Goal: Register for event/course

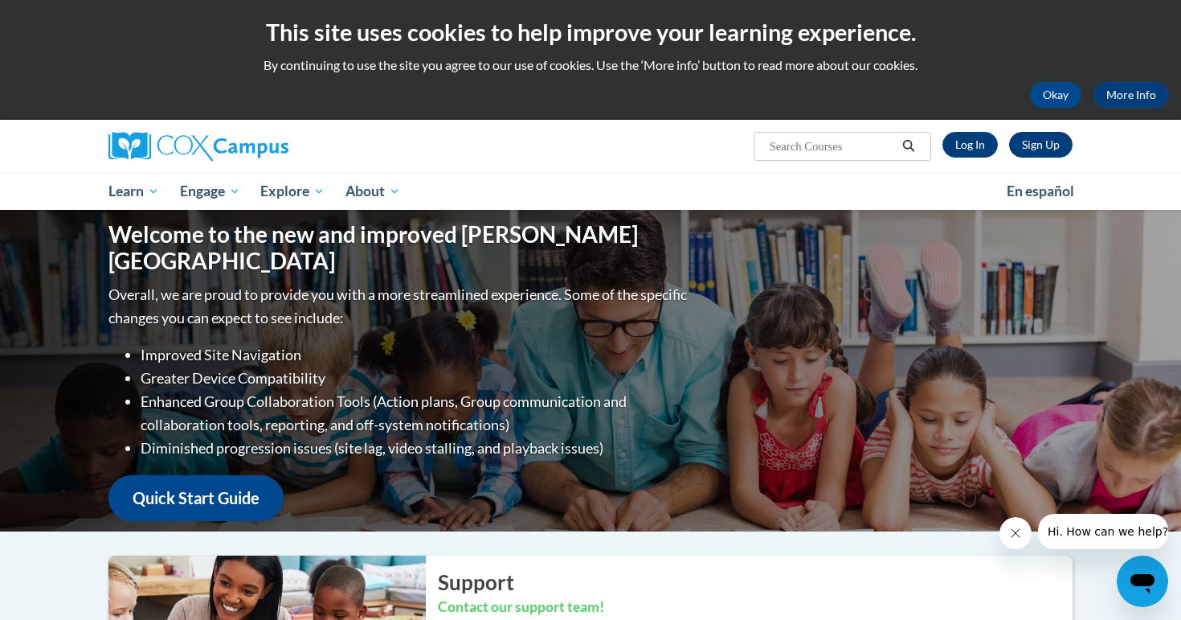
click at [1041, 145] on link "Sign Up" at bounding box center [1040, 145] width 63 height 26
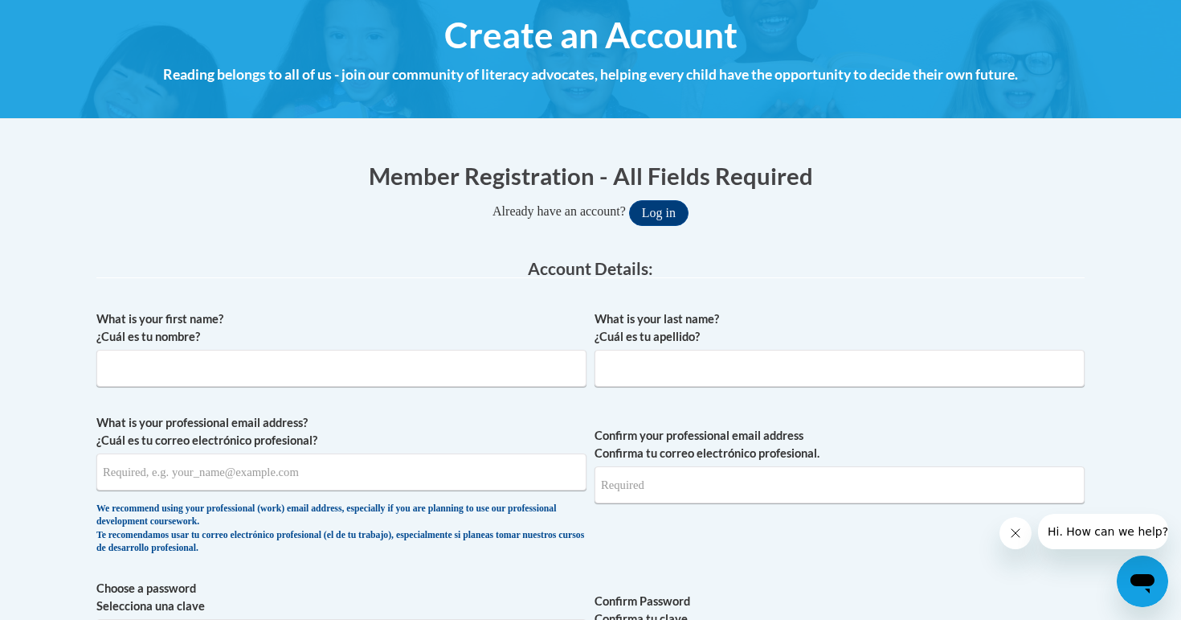
scroll to position [209, 0]
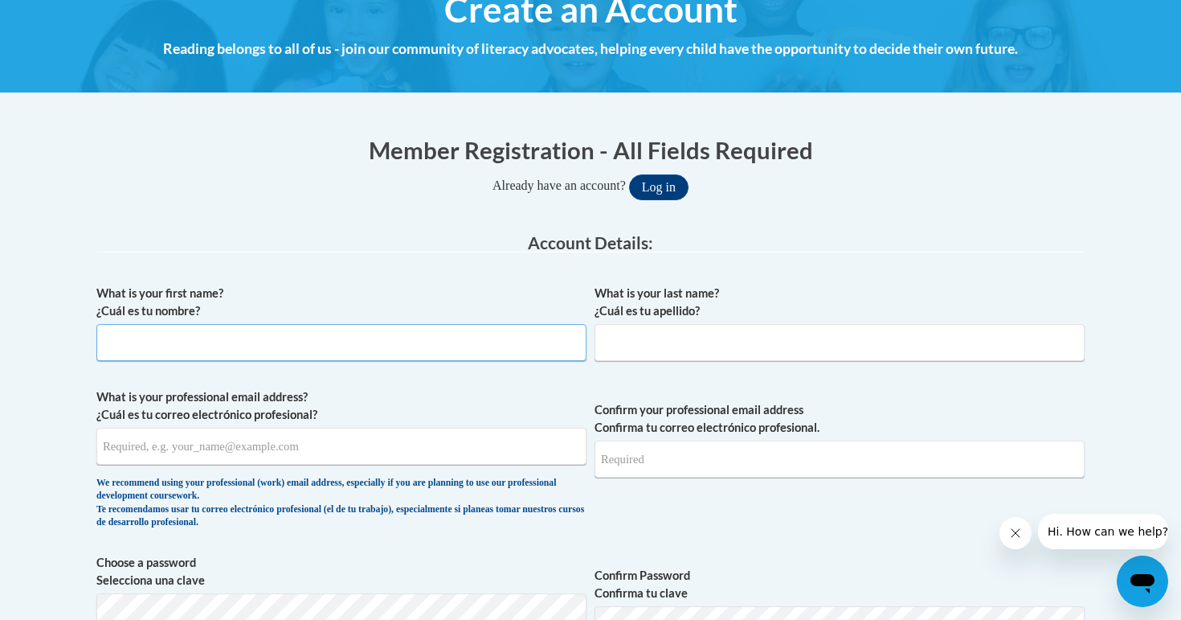
click at [277, 335] on input "What is your first name? ¿Cuál es tu nombre?" at bounding box center [341, 342] width 490 height 37
type input "Alicia"
type input "Gombola"
type input "agombola@pottsville.k12.pa.us"
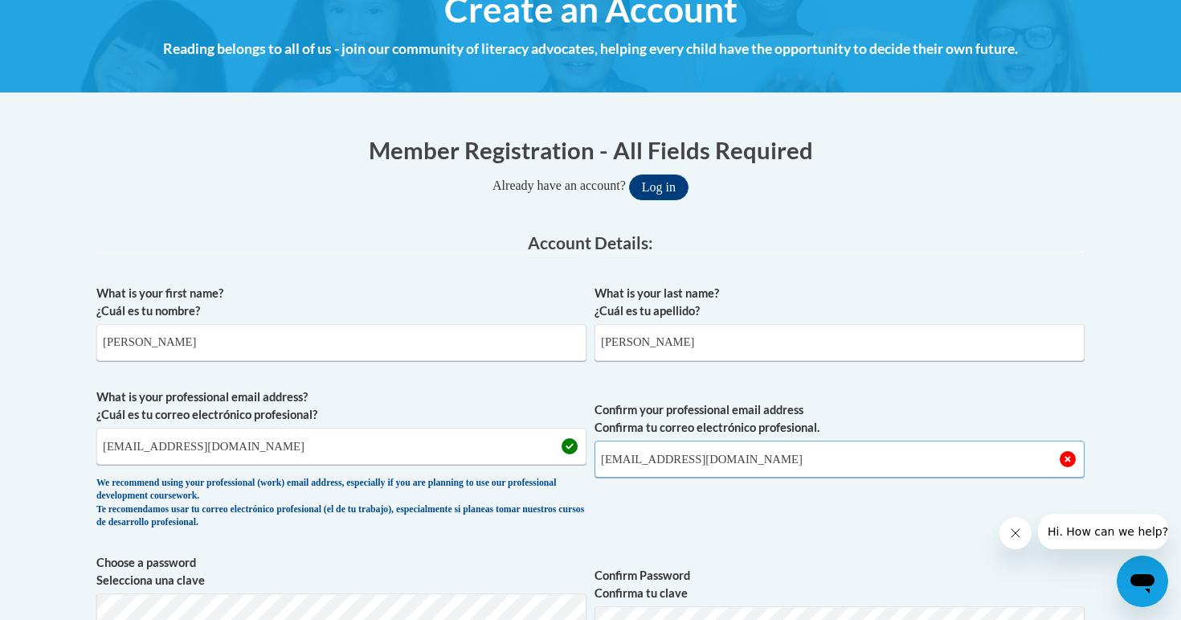
scroll to position [460, 0]
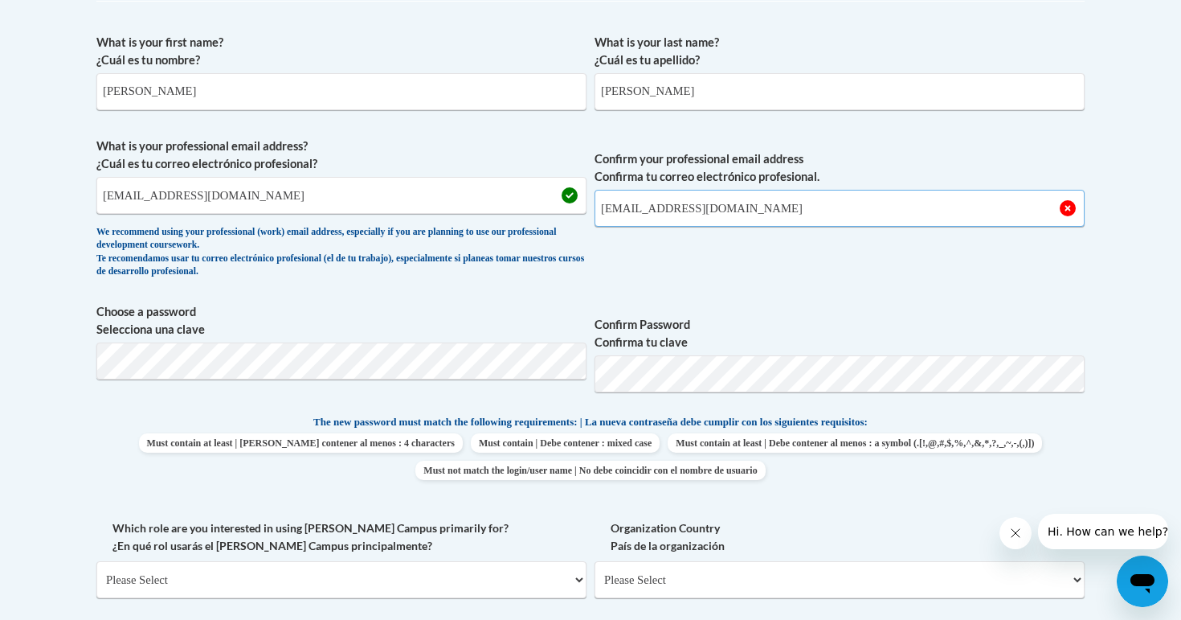
type input "agombola@pottsville.k12.pa.us"
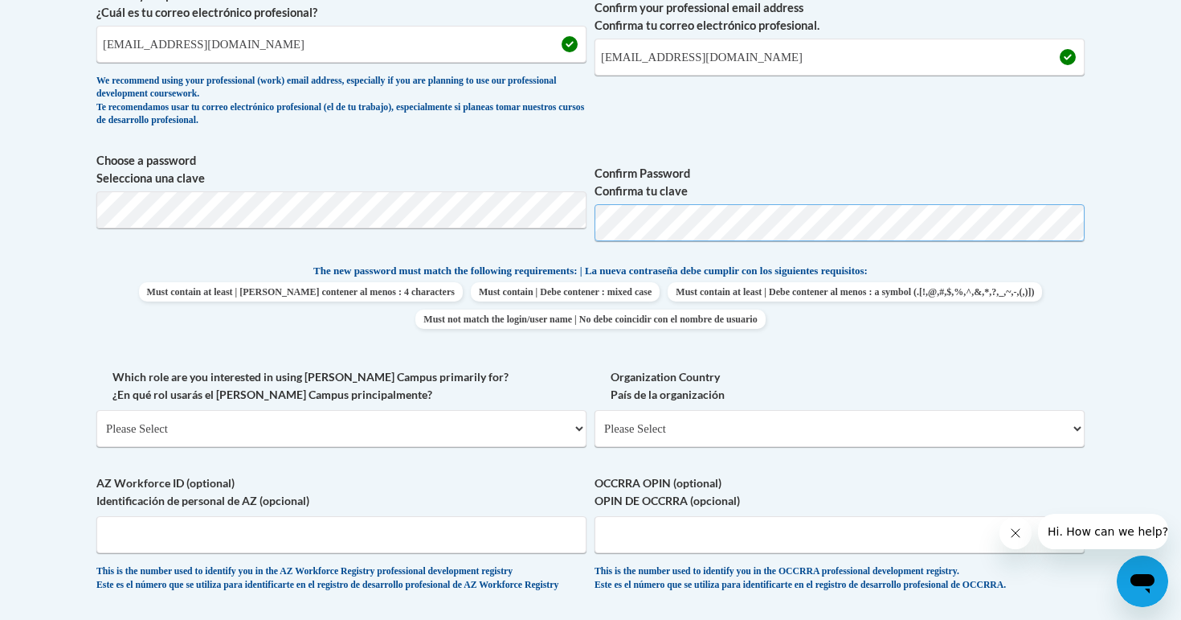
scroll to position [741, 0]
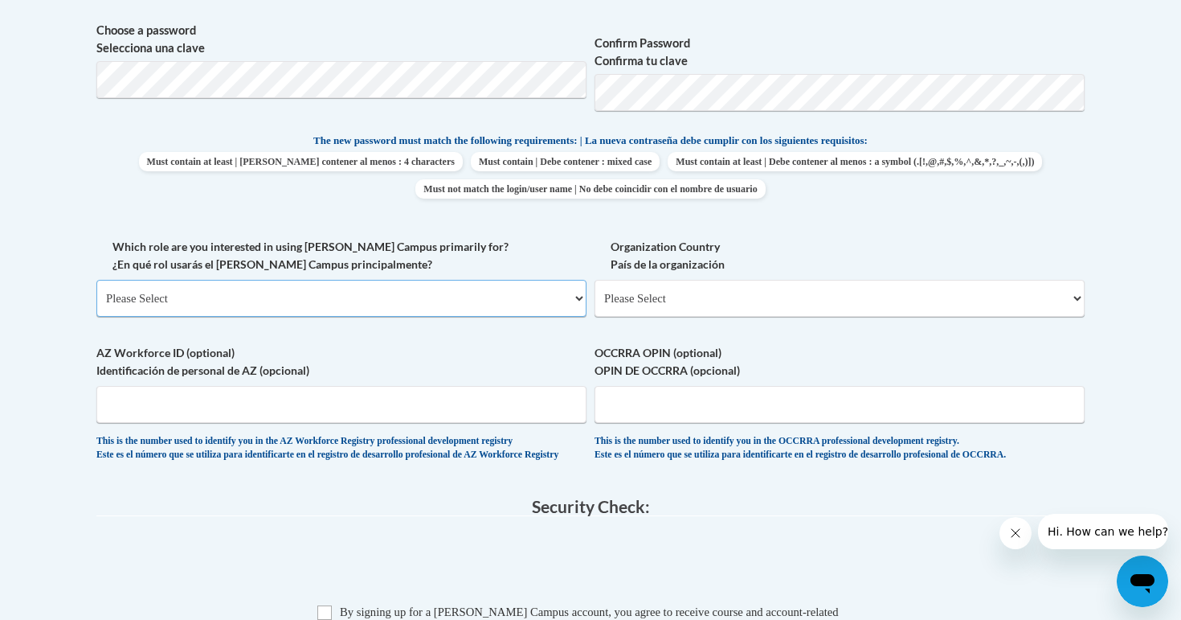
select select "fbf2d438-af2f-41f8-98f1-81c410e29de3"
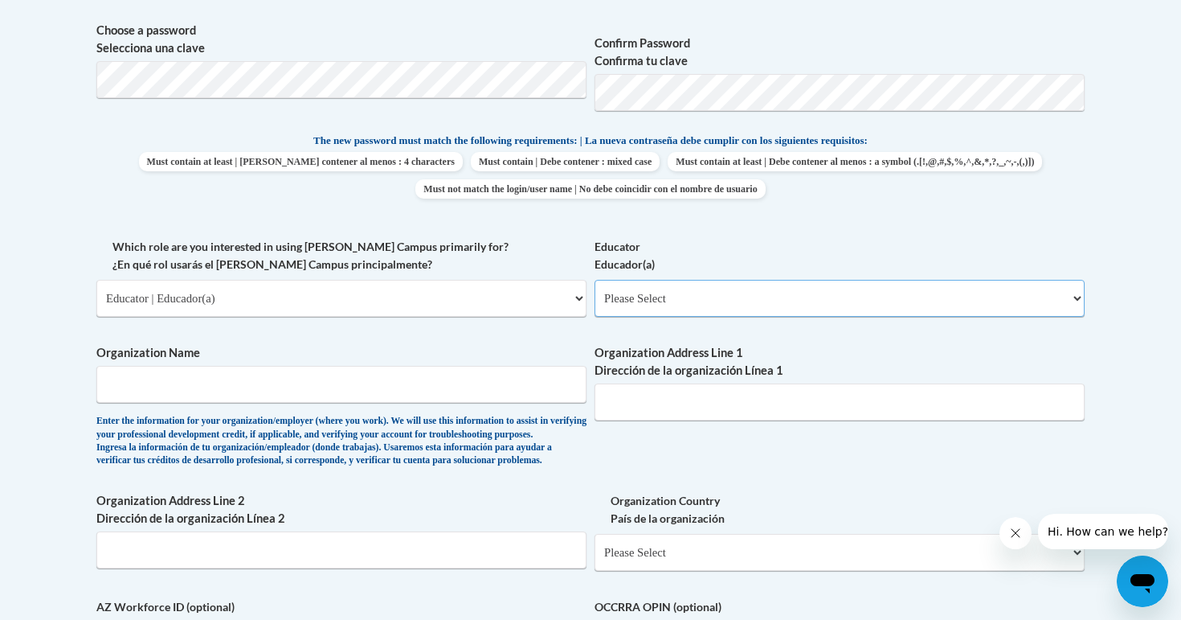
select select "8e40623d-54d0-45cd-9f92-5df65cd3f8cf"
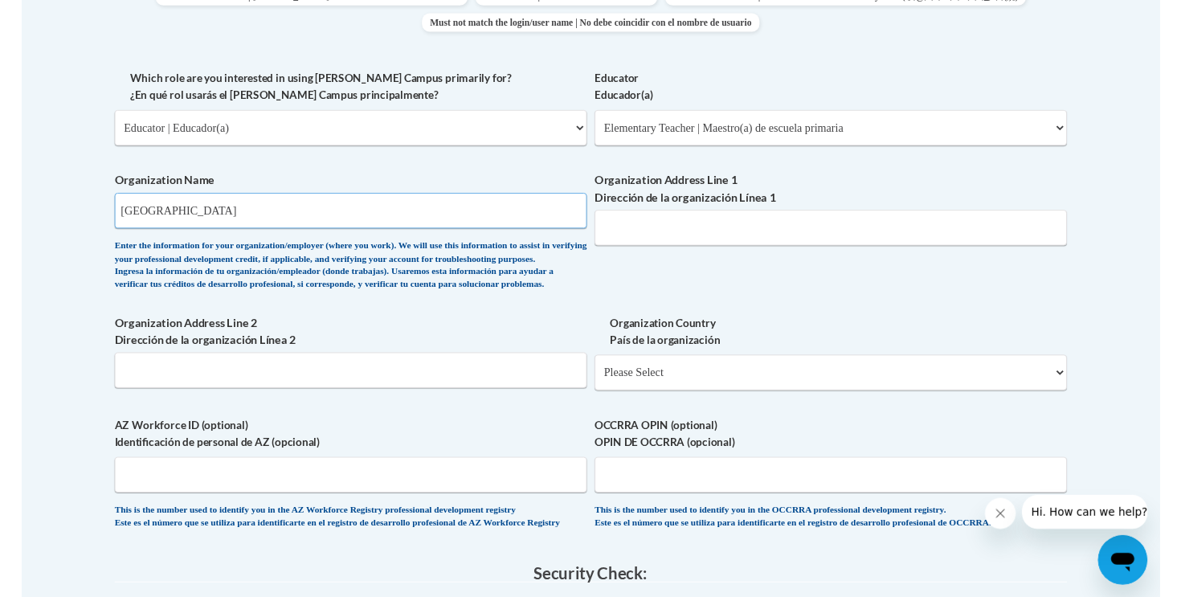
scroll to position [914, 0]
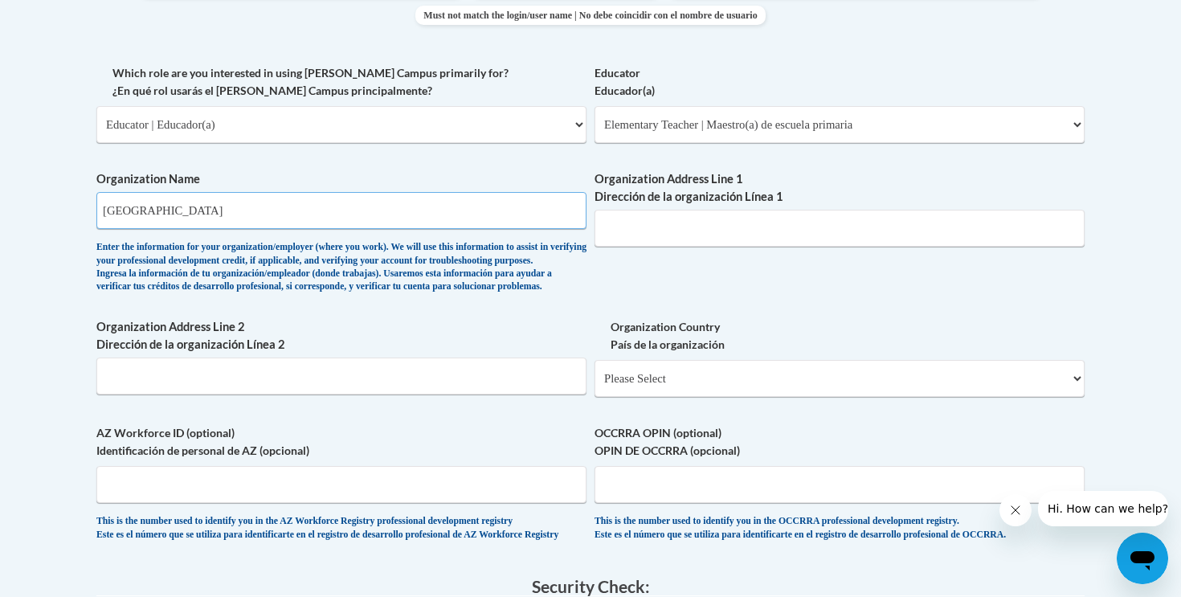
type input "Pottsville Area School District"
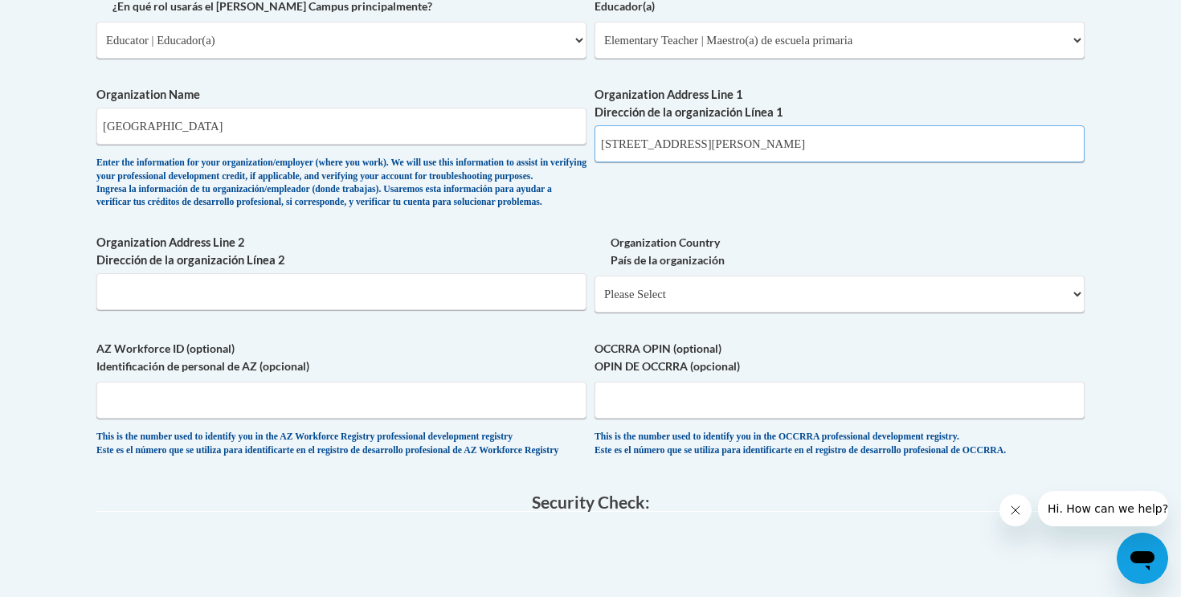
scroll to position [1006, 0]
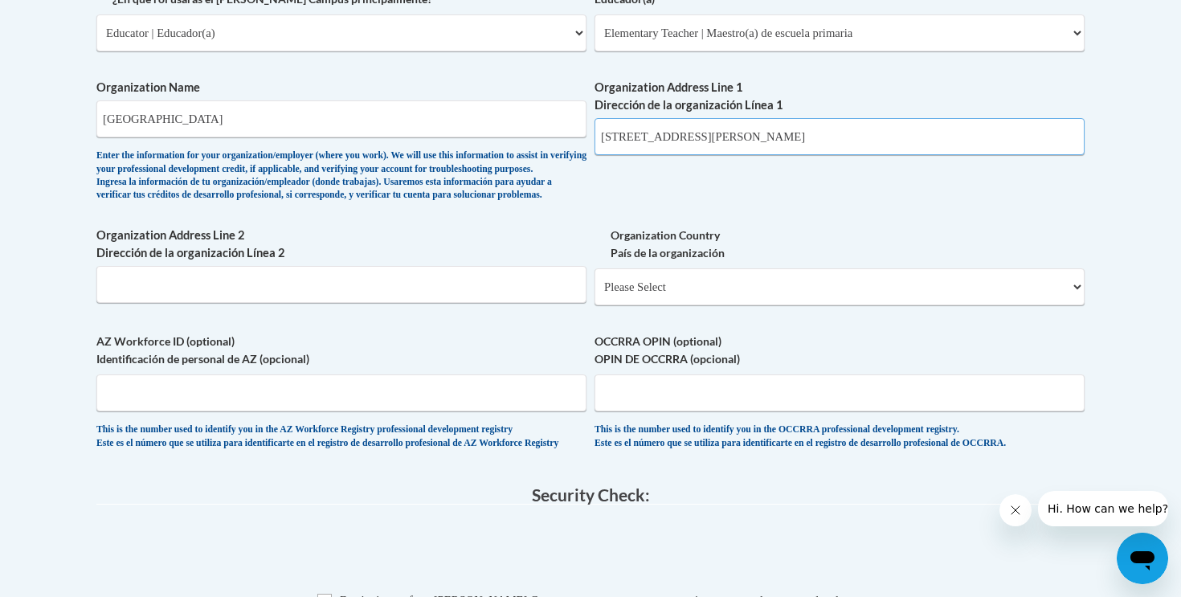
type input "1501 West Laurel Boulevard"
select select "ad49bcad-a171-4b2e-b99c-48b446064914"
select select
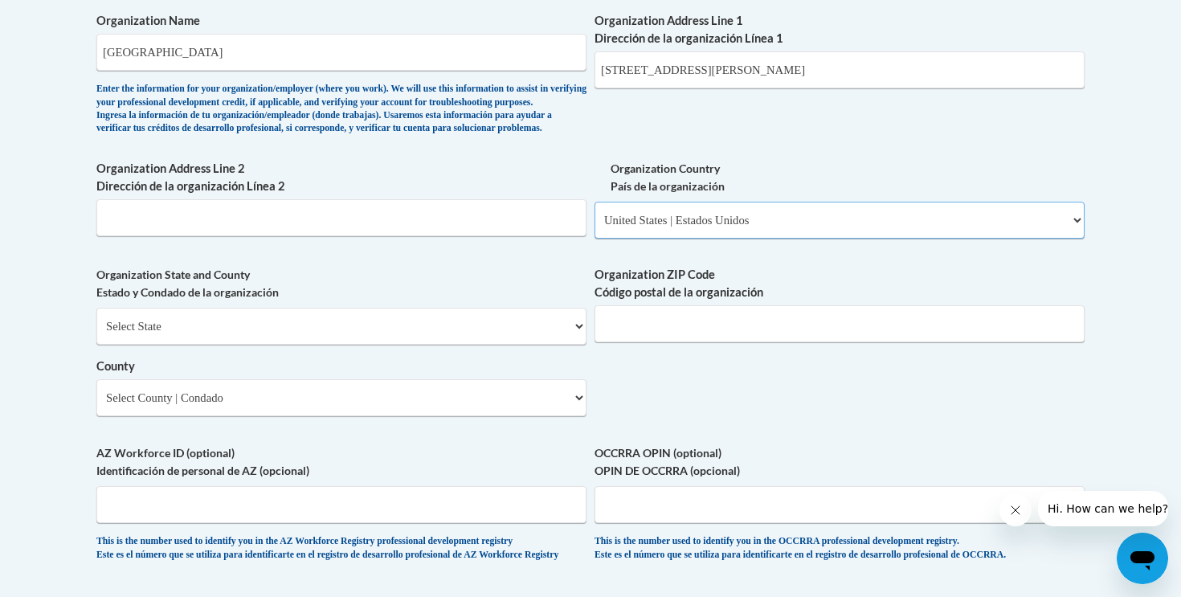
scroll to position [1084, 0]
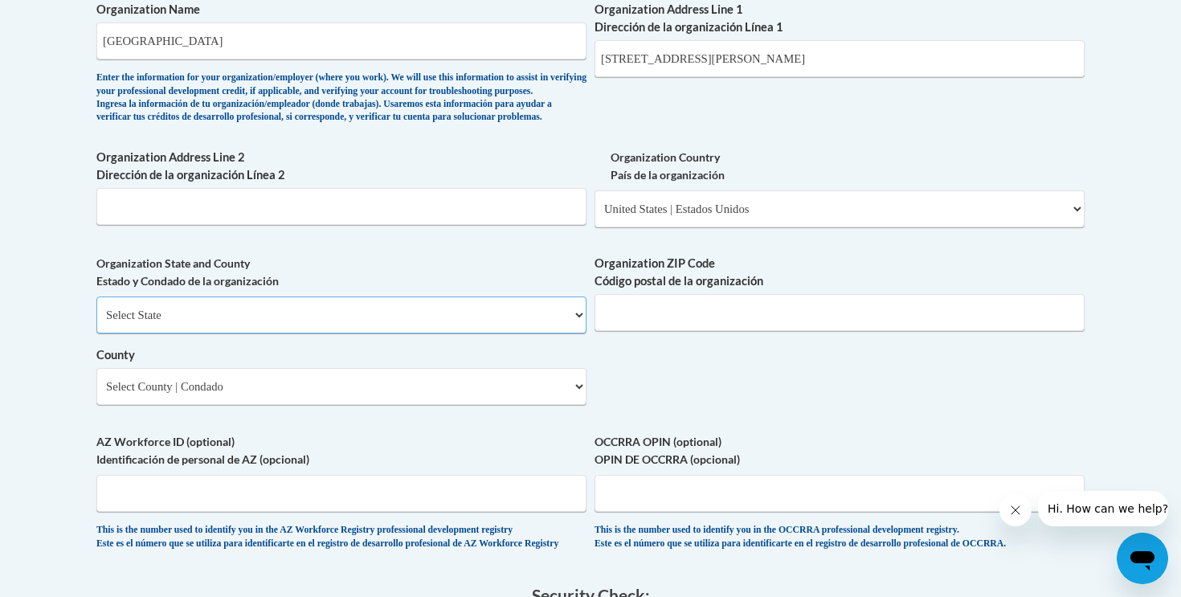
select select "Pennsylvania"
select select "Schuylkill"
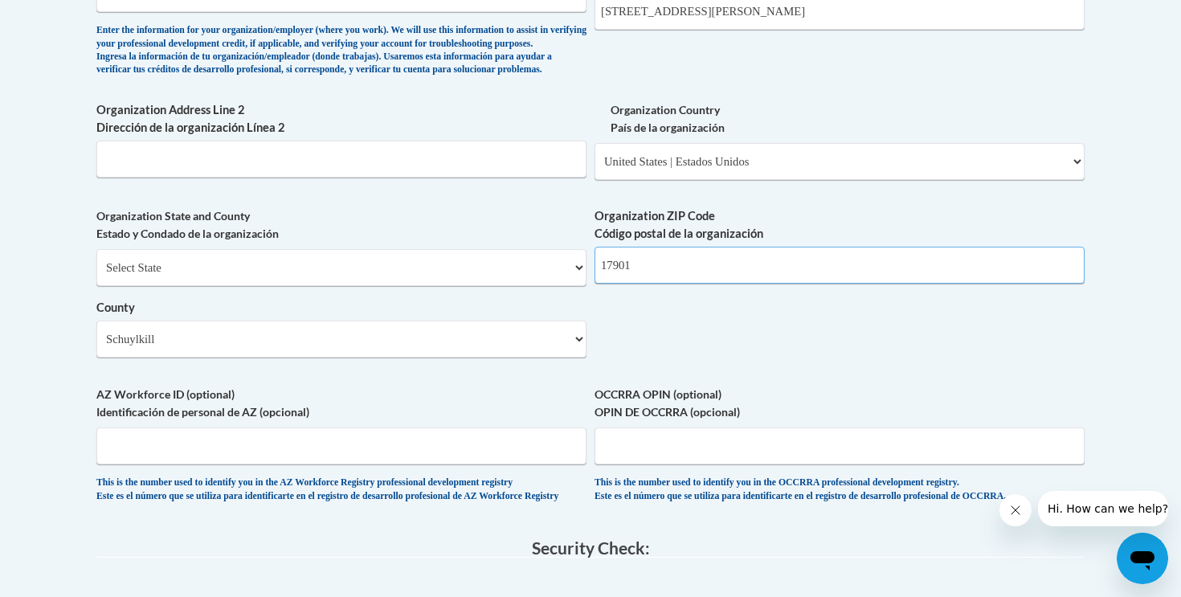
scroll to position [1168, 0]
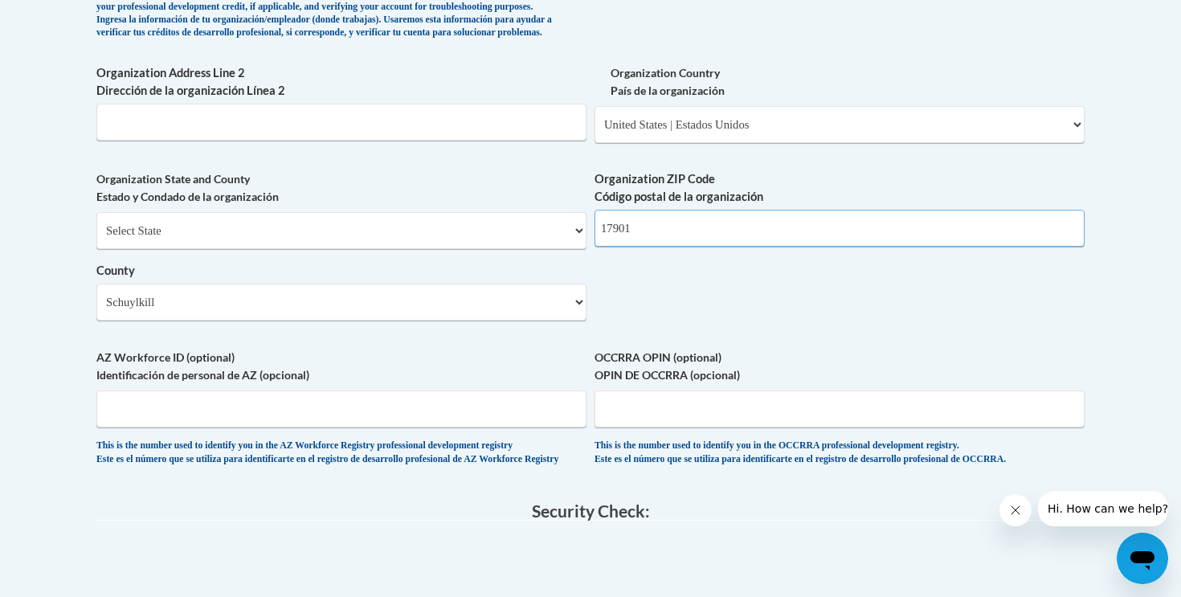
type input "17901"
click at [431, 349] on label "AZ Workforce ID (optional) Identificación de personal de AZ (opcional)" at bounding box center [341, 366] width 490 height 35
click at [431, 391] on input "AZ Workforce ID (optional) Identificación de personal de AZ (opcional)" at bounding box center [341, 409] width 490 height 37
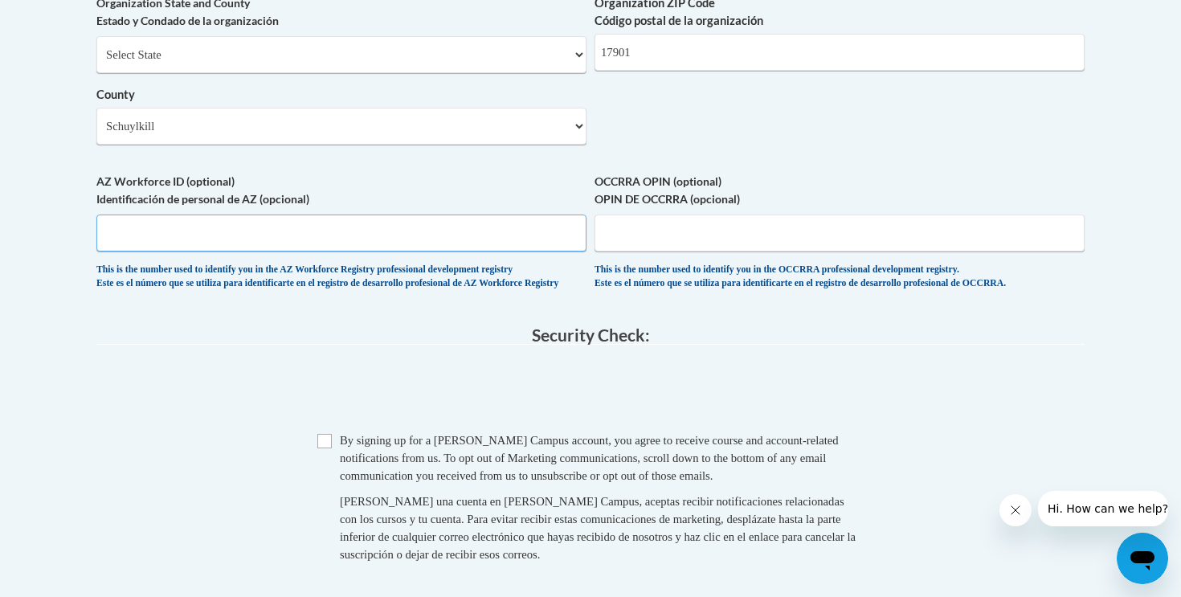
scroll to position [1391, 0]
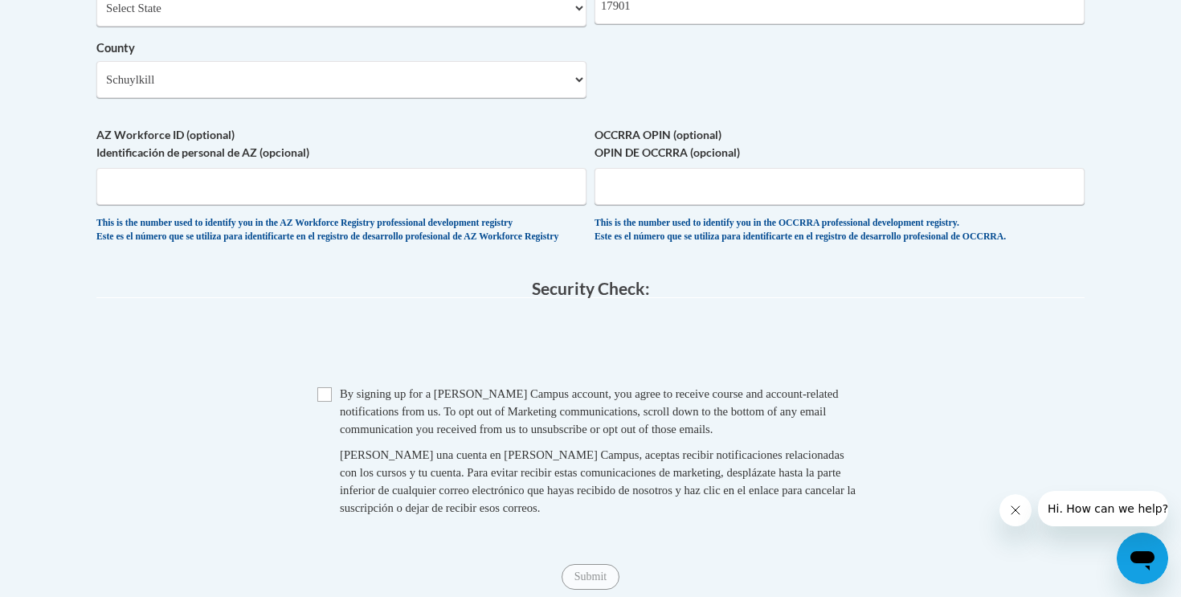
click at [328, 402] on input "Checkbox" at bounding box center [324, 394] width 14 height 14
checkbox input "true"
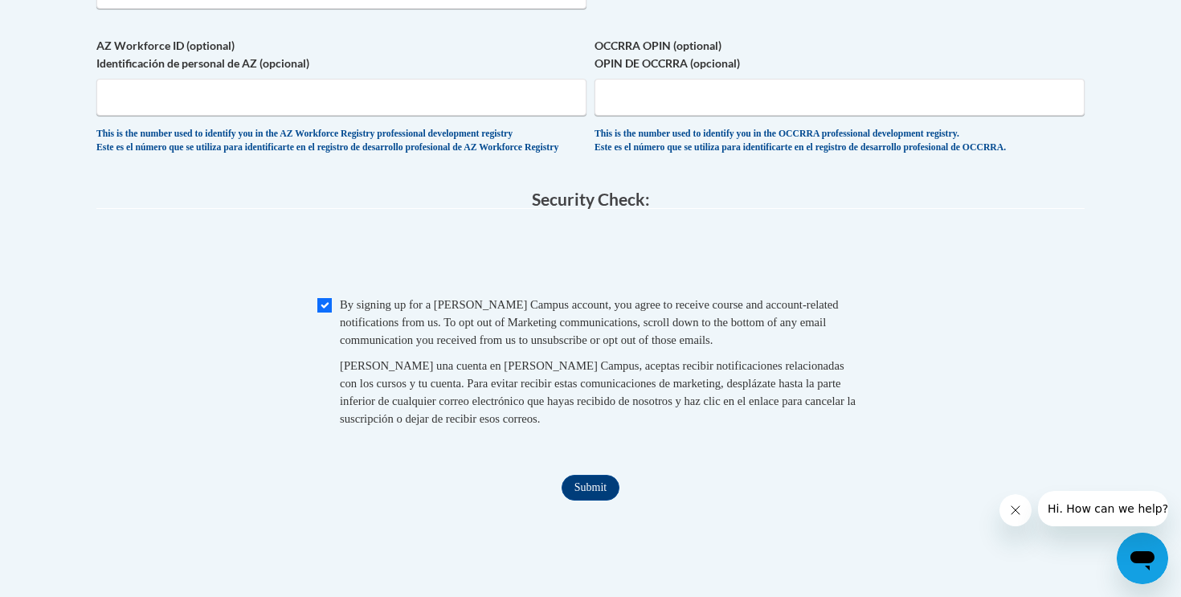
scroll to position [1551, 0]
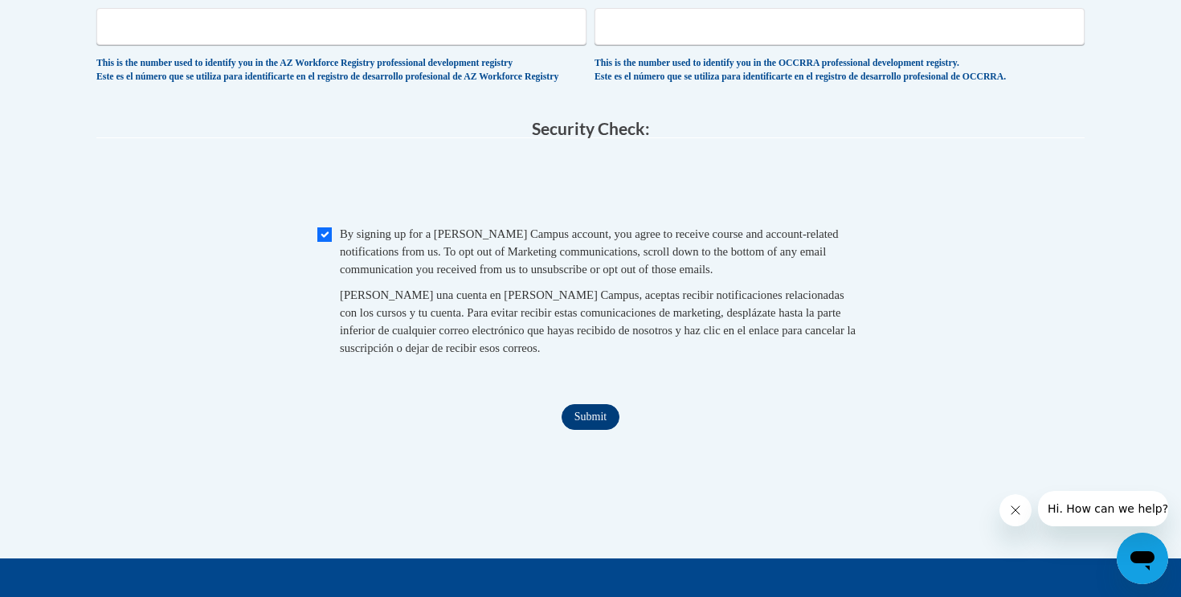
click at [601, 428] on input "Submit" at bounding box center [591, 417] width 58 height 26
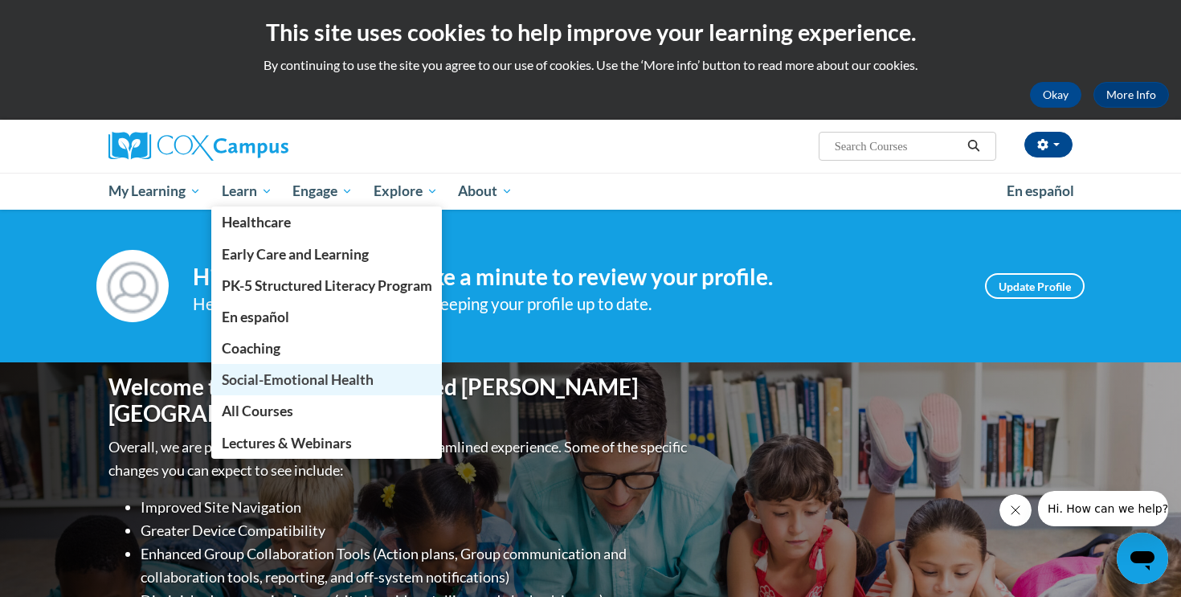
click at [291, 378] on span "Social-Emotional Health" at bounding box center [298, 379] width 152 height 17
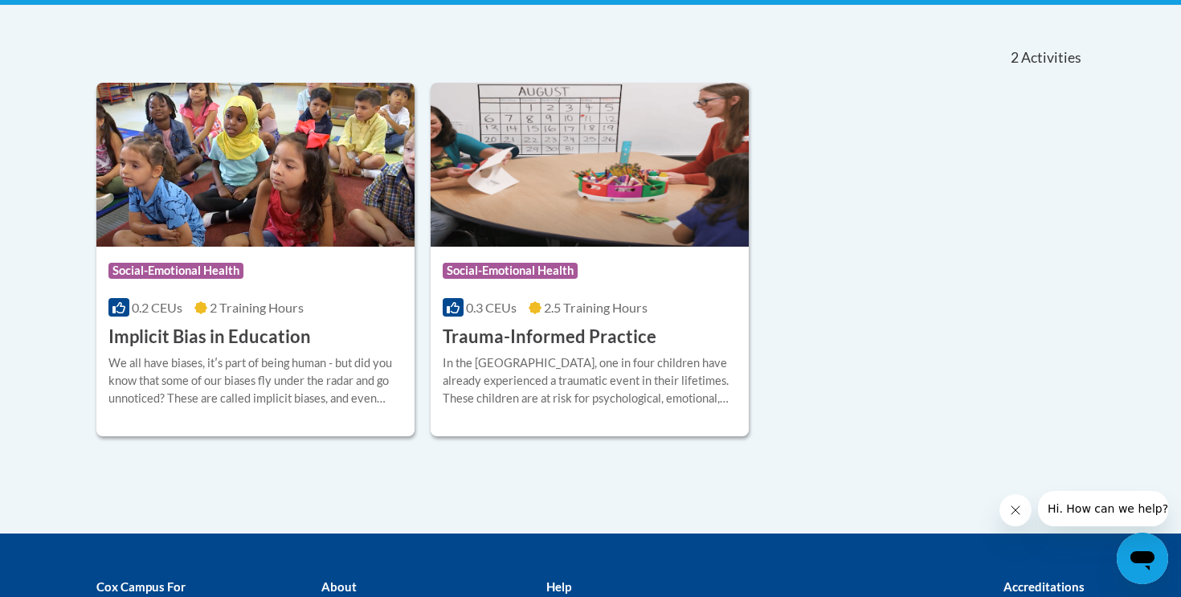
scroll to position [328, 0]
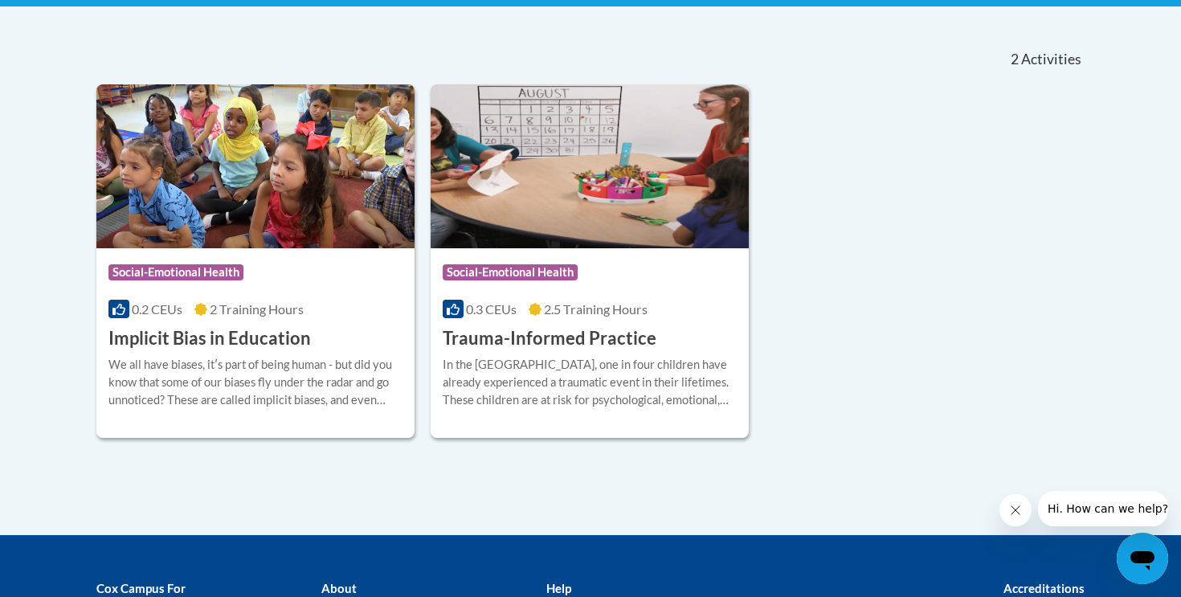
click at [565, 198] on img at bounding box center [590, 166] width 318 height 164
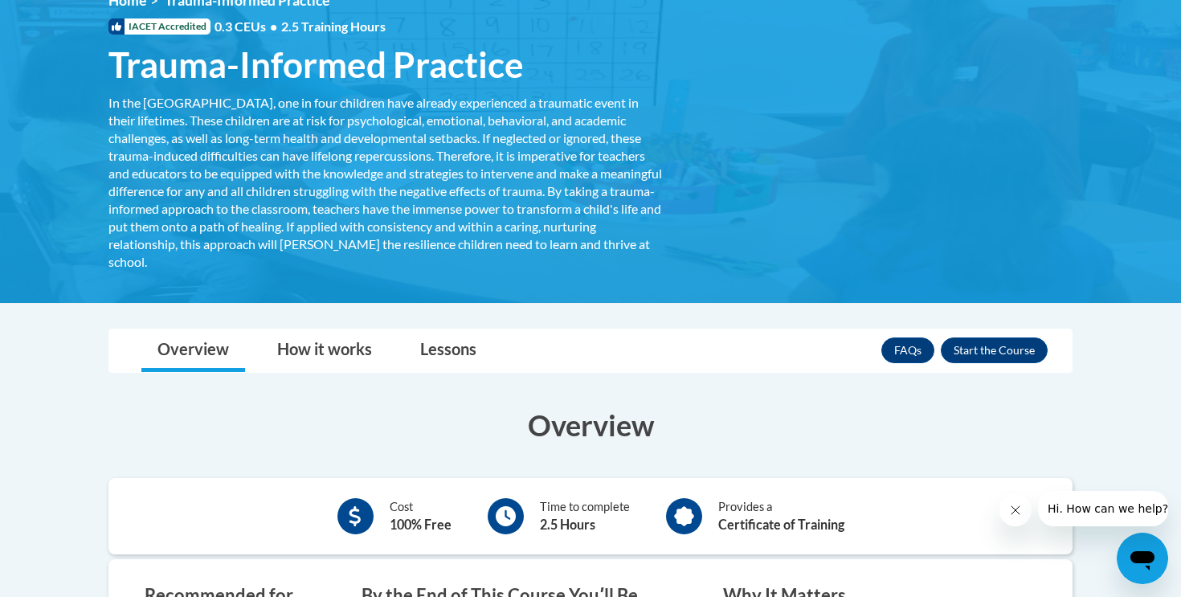
scroll to position [368, 0]
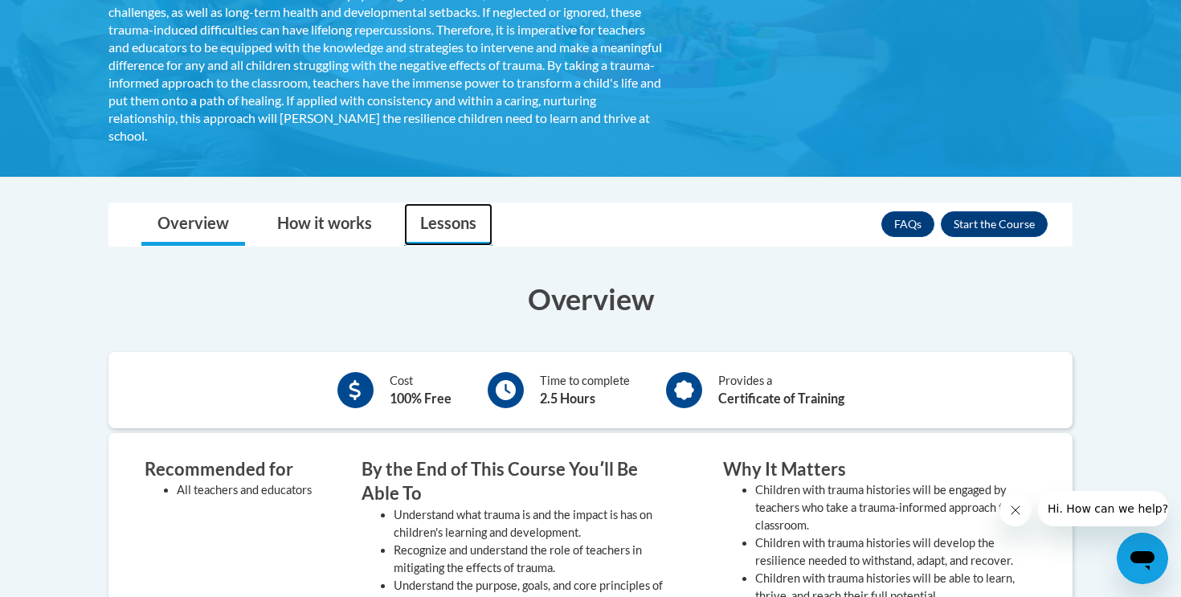
click at [452, 227] on link "Lessons" at bounding box center [448, 224] width 88 height 43
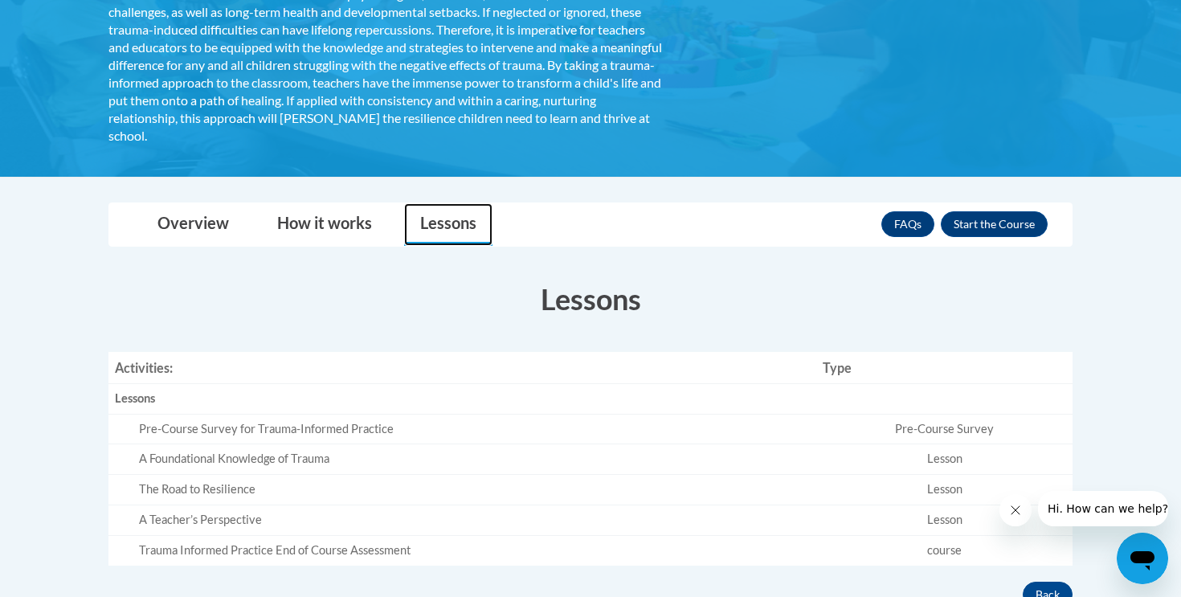
scroll to position [486, 0]
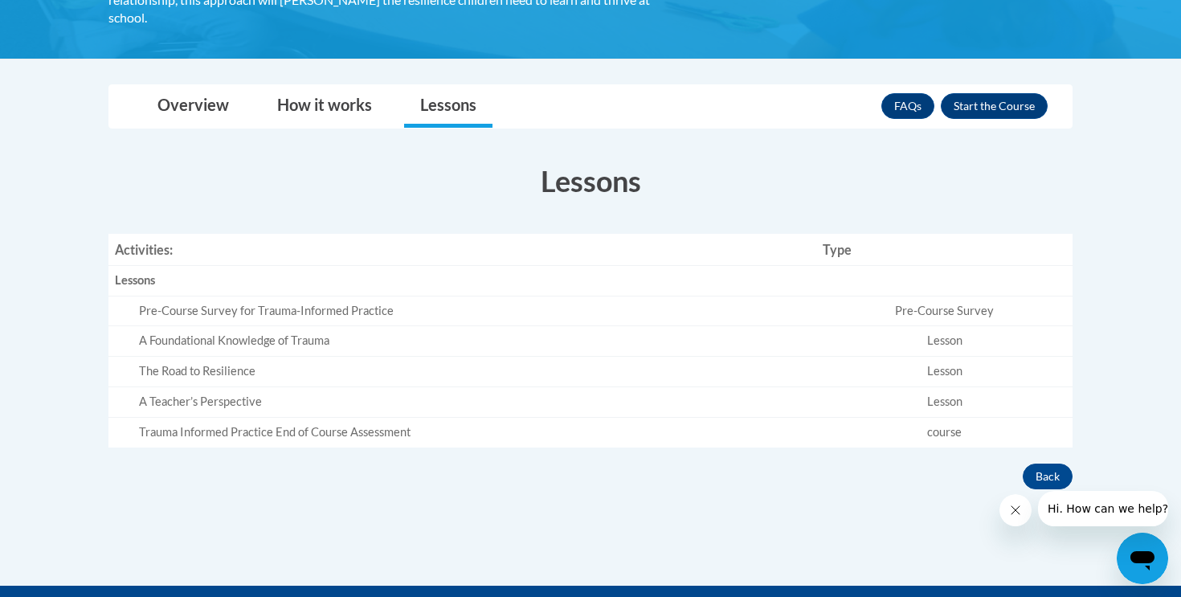
click at [930, 309] on td "Pre-Course Survey" at bounding box center [944, 311] width 256 height 31
click at [300, 311] on div "Pre-Course Survey for Trauma-Informed Practice" at bounding box center [474, 311] width 671 height 17
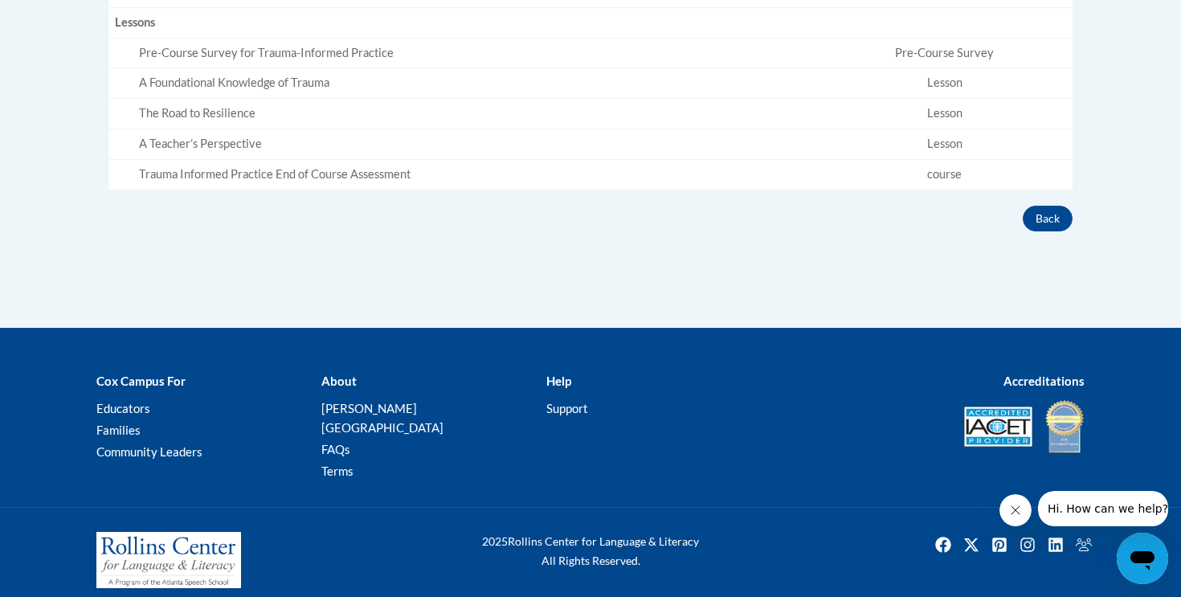
scroll to position [477, 0]
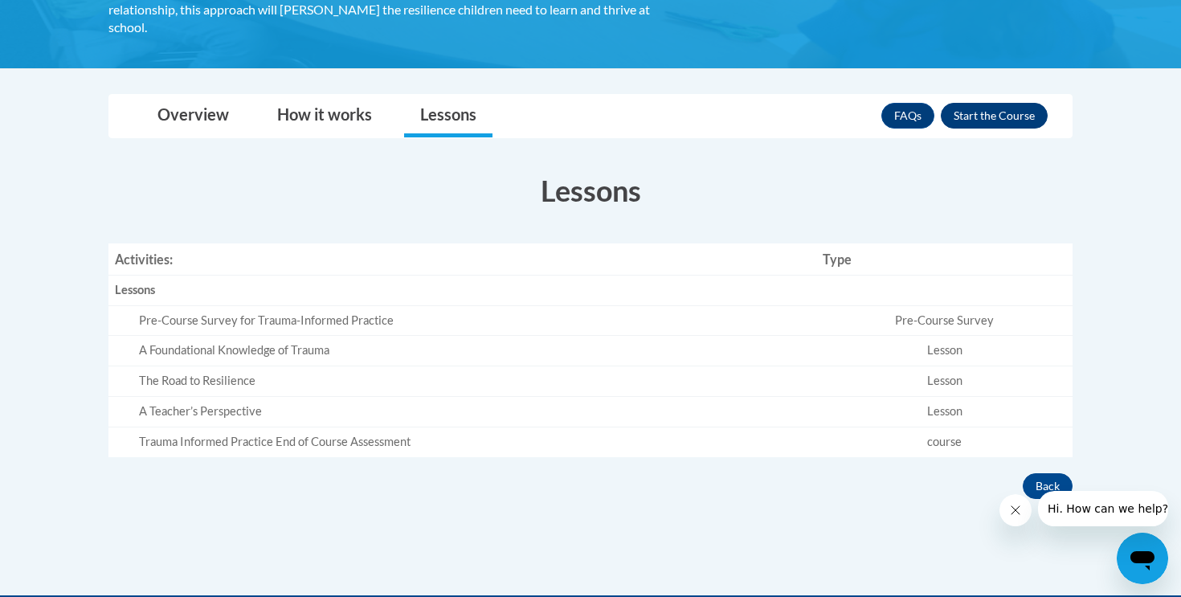
click at [1010, 107] on button "Enroll" at bounding box center [994, 116] width 107 height 26
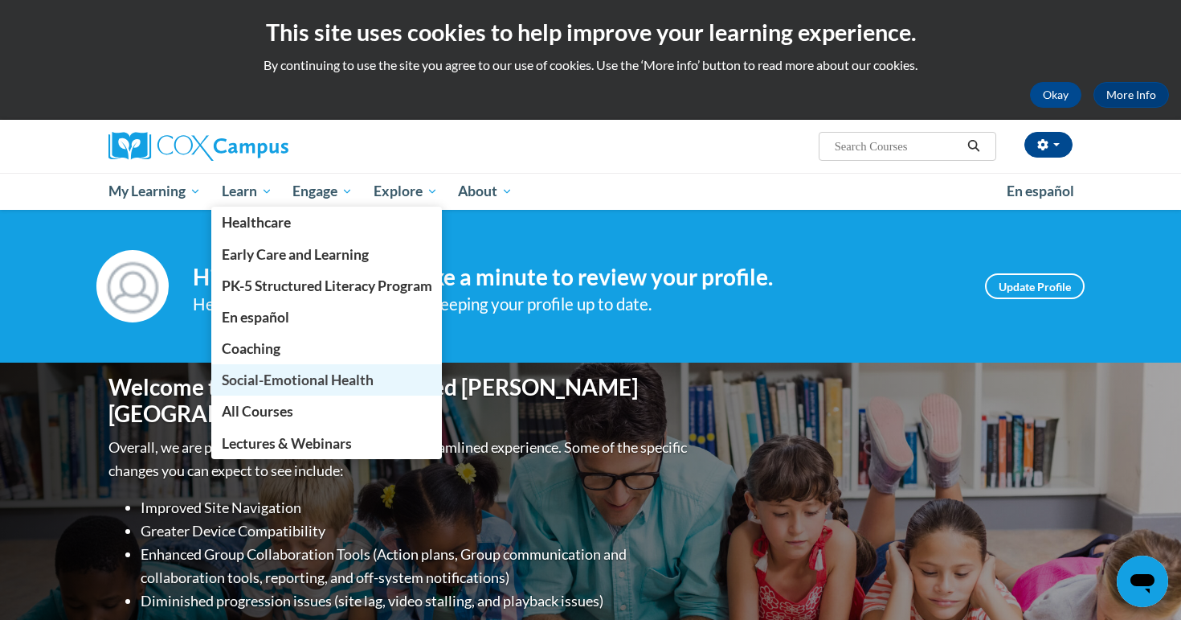
click at [291, 380] on span "Social-Emotional Health" at bounding box center [298, 379] width 152 height 17
